Goal: Navigation & Orientation: Find specific page/section

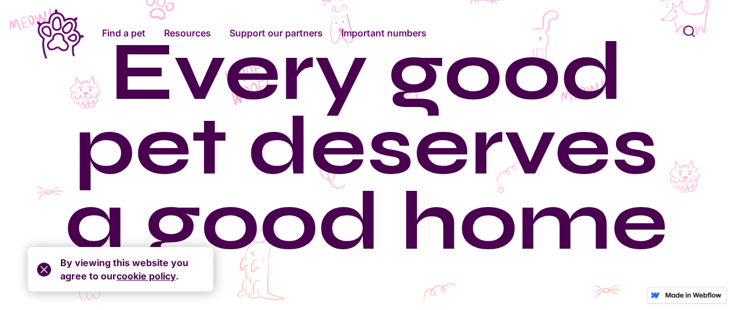
scroll to position [58, 0]
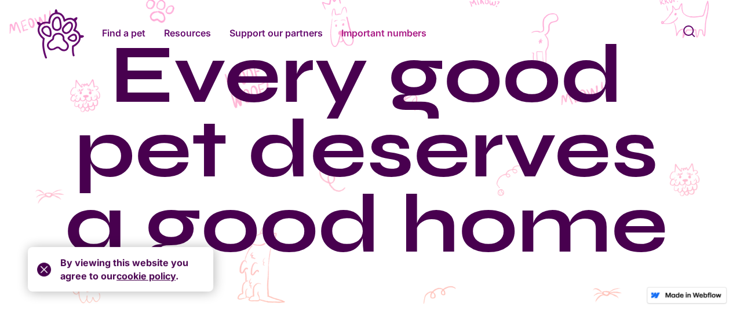
click at [399, 32] on link "Important numbers" at bounding box center [383, 33] width 85 height 14
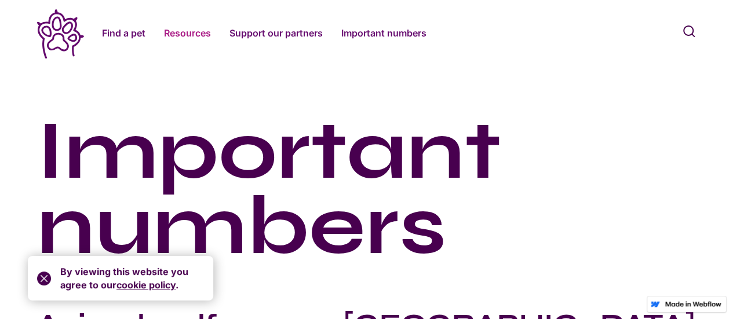
click at [192, 34] on link "Resources" at bounding box center [187, 33] width 47 height 14
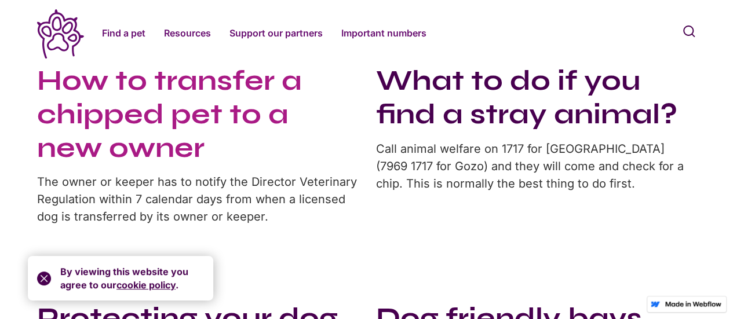
scroll to position [491, 0]
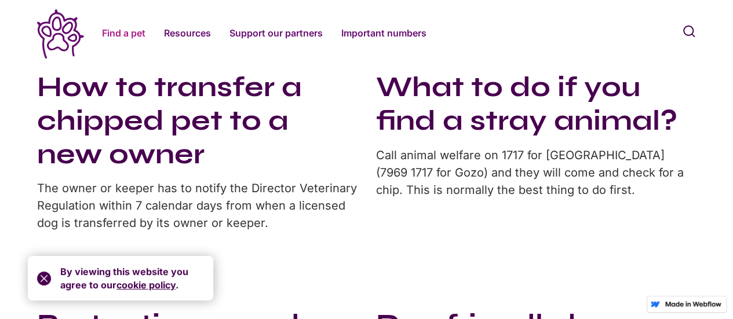
click at [113, 33] on link "Find a pet" at bounding box center [123, 33] width 43 height 14
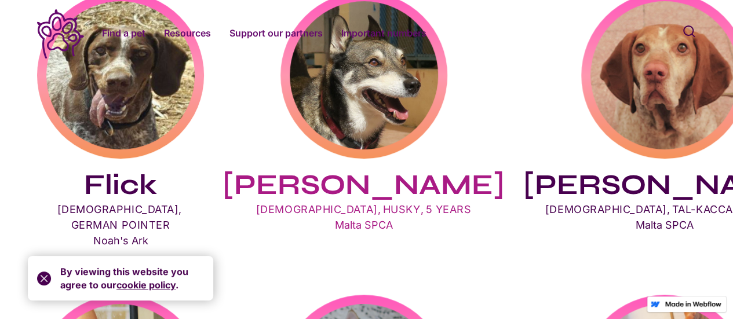
scroll to position [361, 0]
